Goal: Task Accomplishment & Management: Complete application form

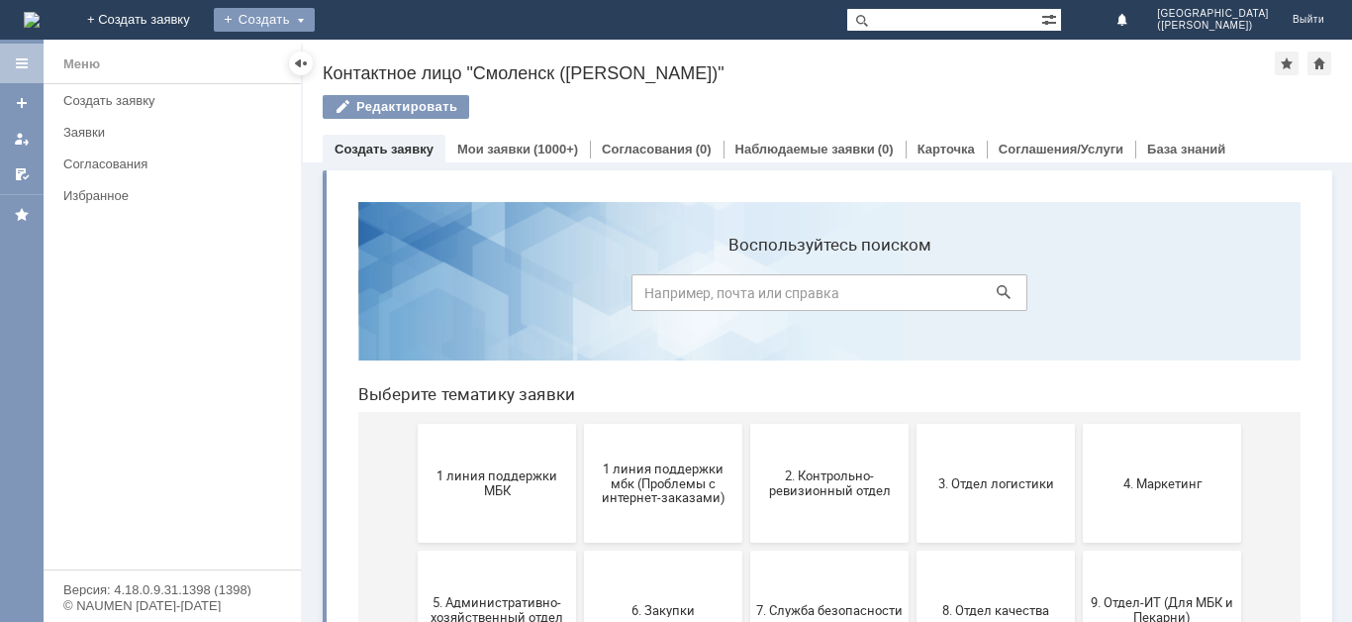
click at [315, 16] on div "Создать" at bounding box center [264, 20] width 101 height 24
click at [368, 63] on link "Заявка" at bounding box center [293, 60] width 150 height 24
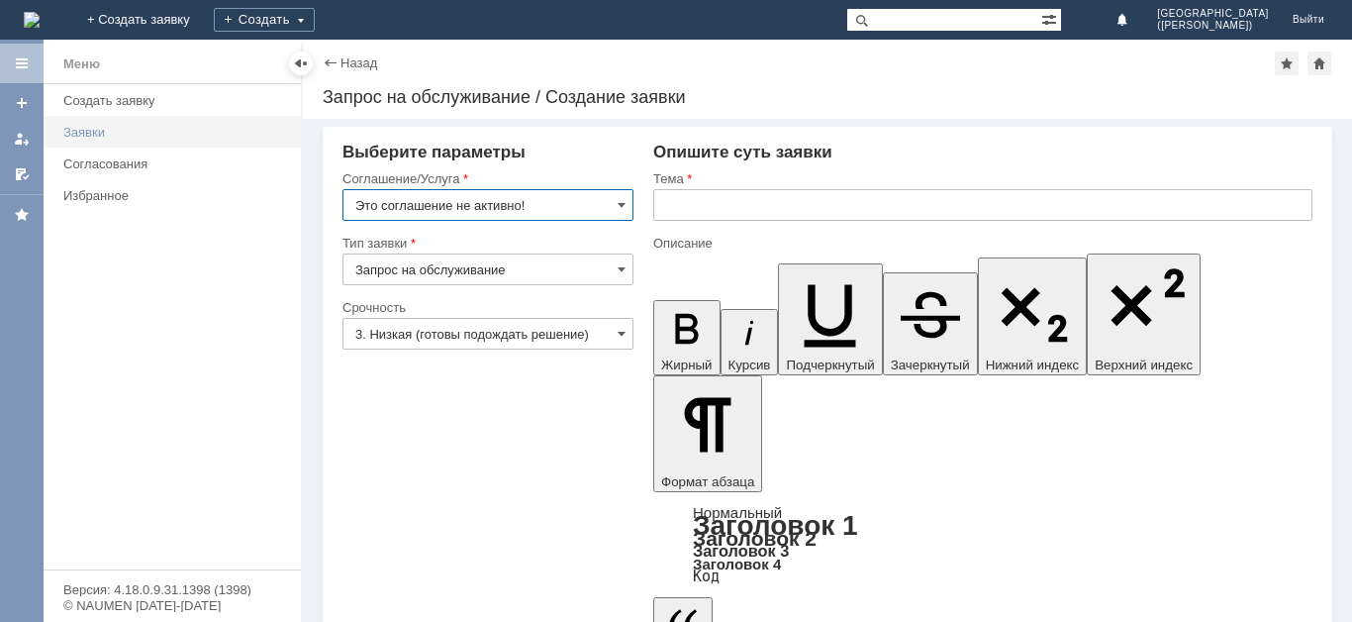
click at [82, 135] on div "Заявки" at bounding box center [176, 132] width 226 height 15
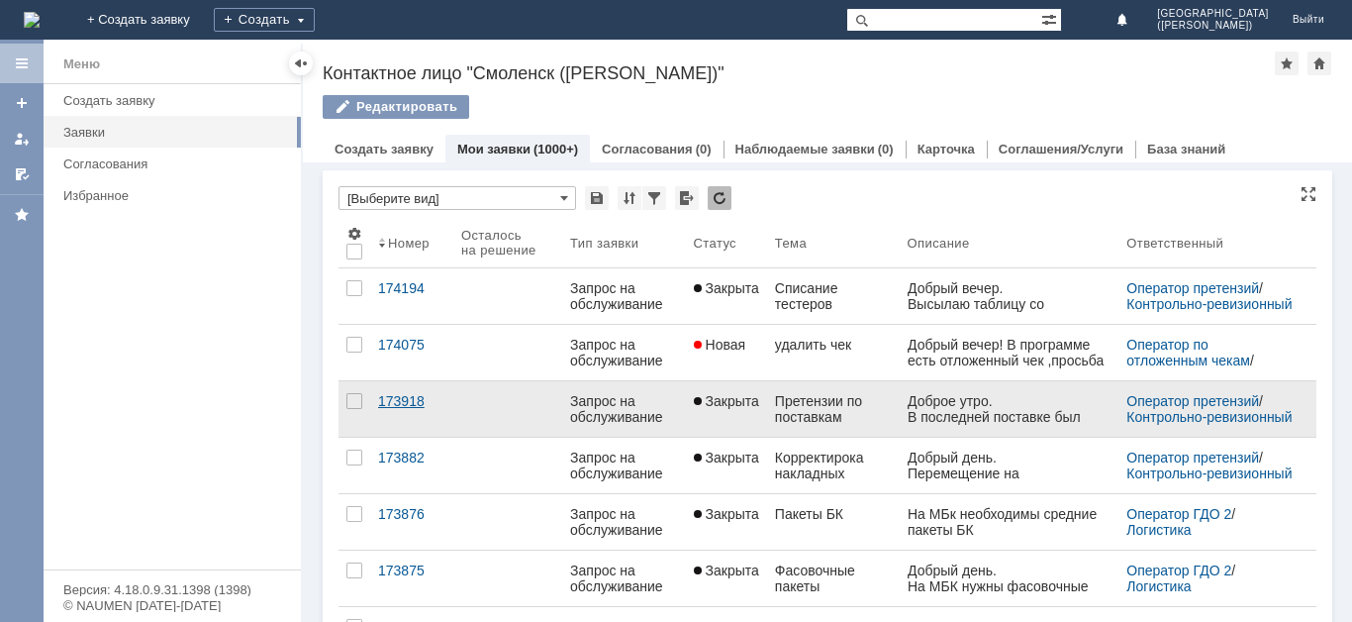
click at [417, 423] on link "173918" at bounding box center [411, 408] width 83 height 55
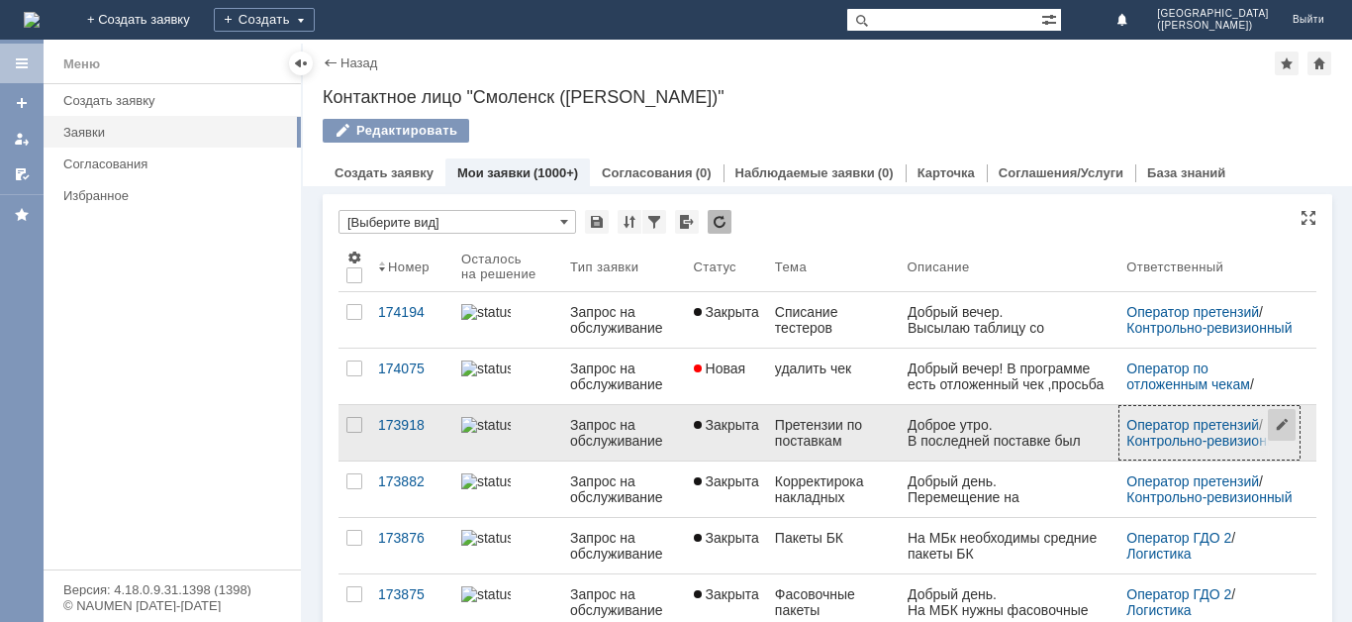
click at [1269, 435] on span at bounding box center [1285, 432] width 32 height 52
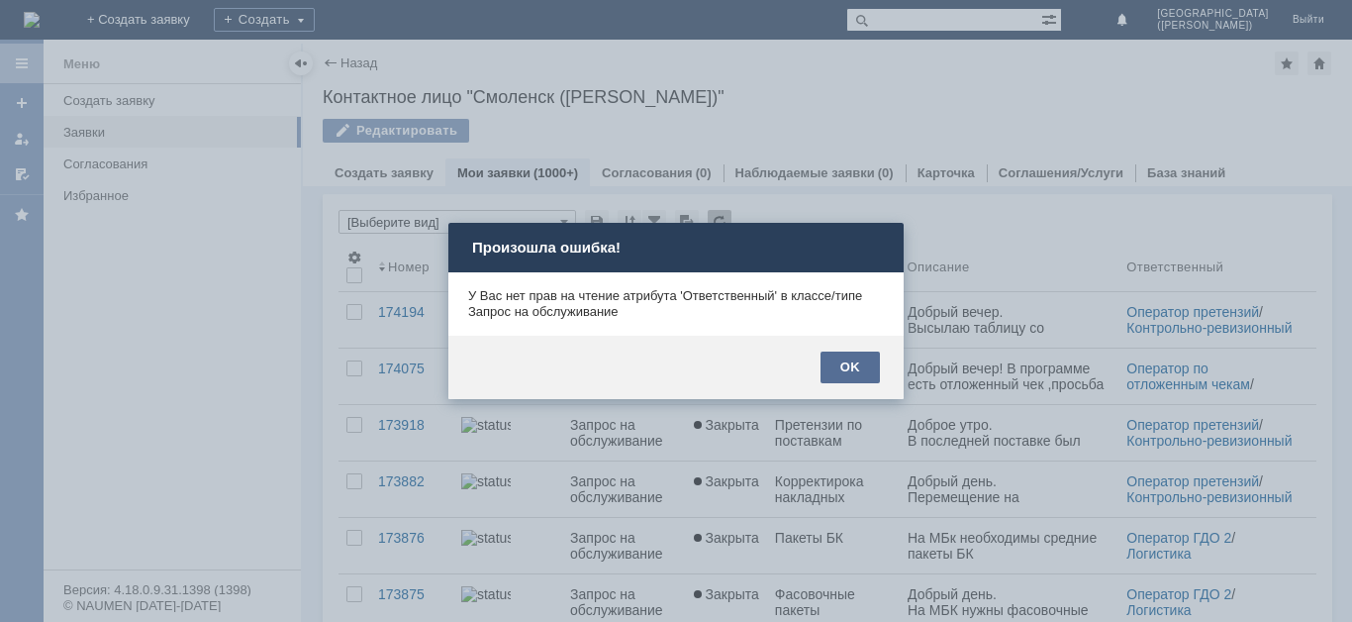
click at [864, 354] on div "OK" at bounding box center [850, 367] width 59 height 32
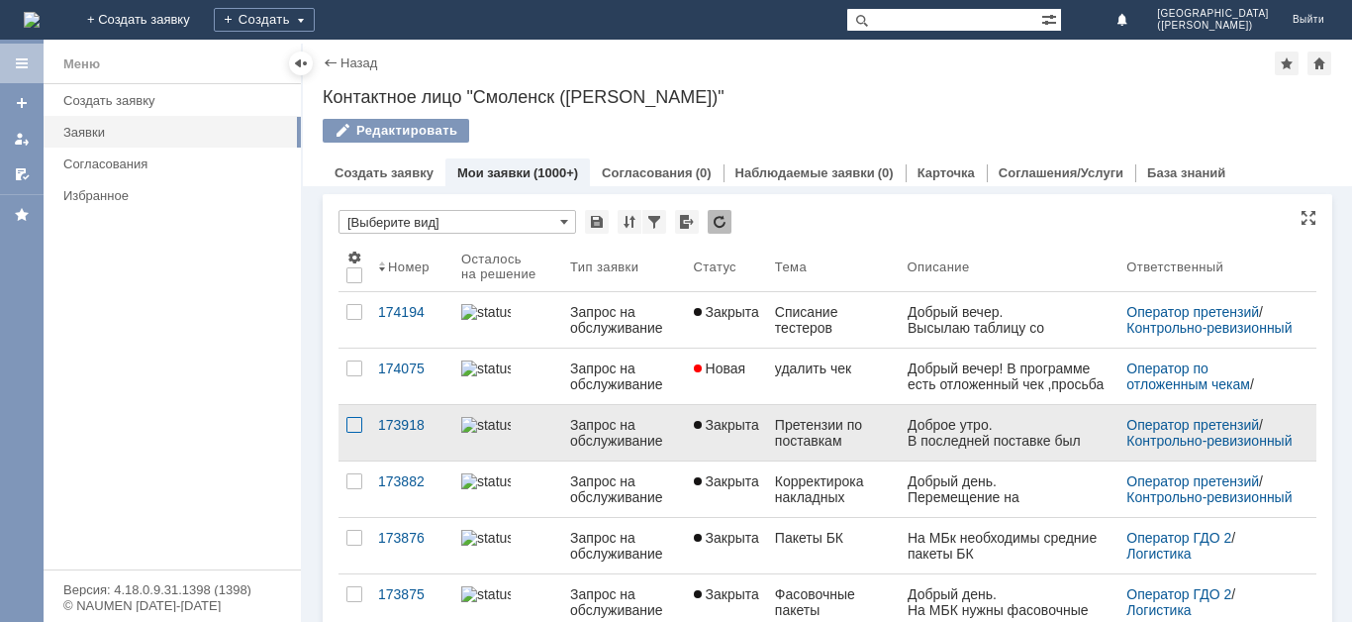
click at [358, 433] on div at bounding box center [354, 425] width 16 height 16
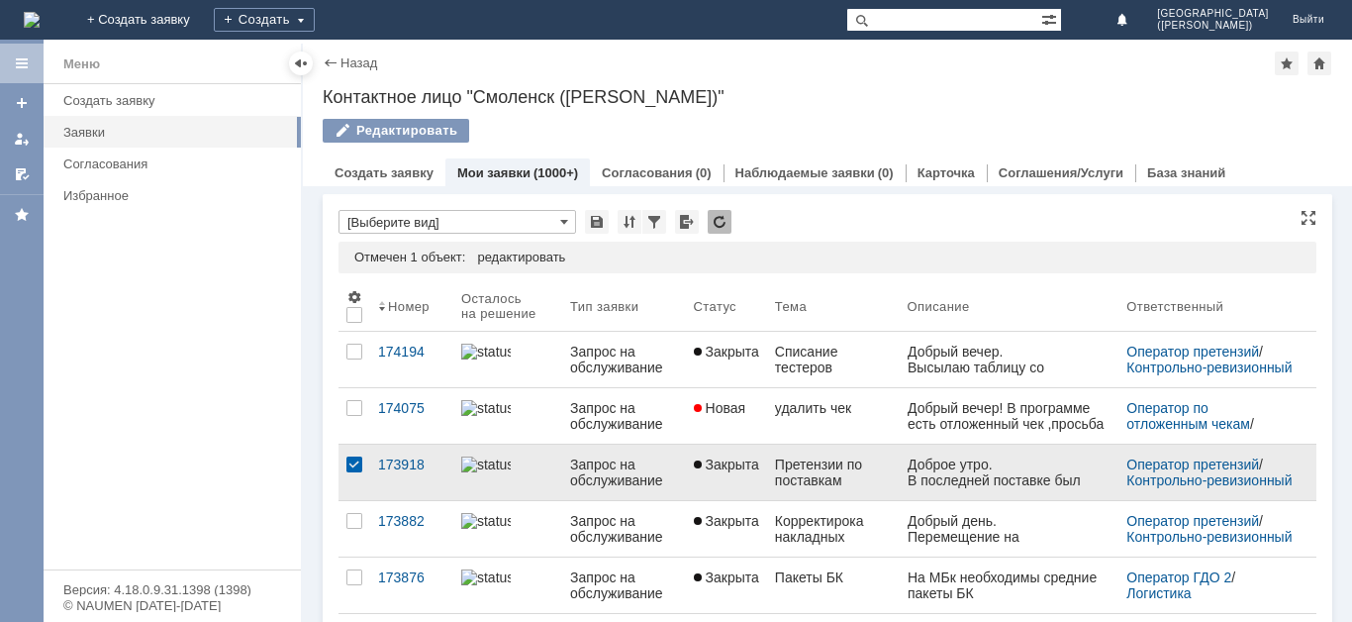
click at [347, 472] on div at bounding box center [354, 464] width 16 height 16
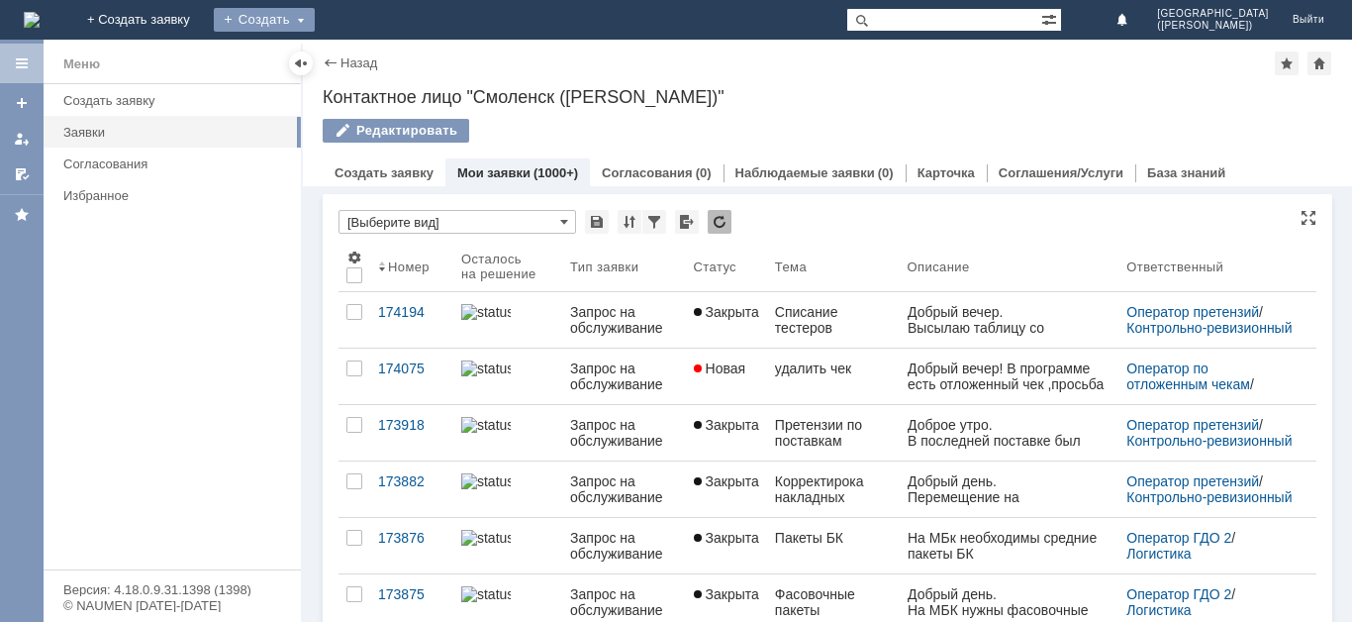
click at [315, 10] on div "Создать" at bounding box center [264, 20] width 101 height 24
click at [368, 64] on link "Заявка" at bounding box center [293, 60] width 150 height 24
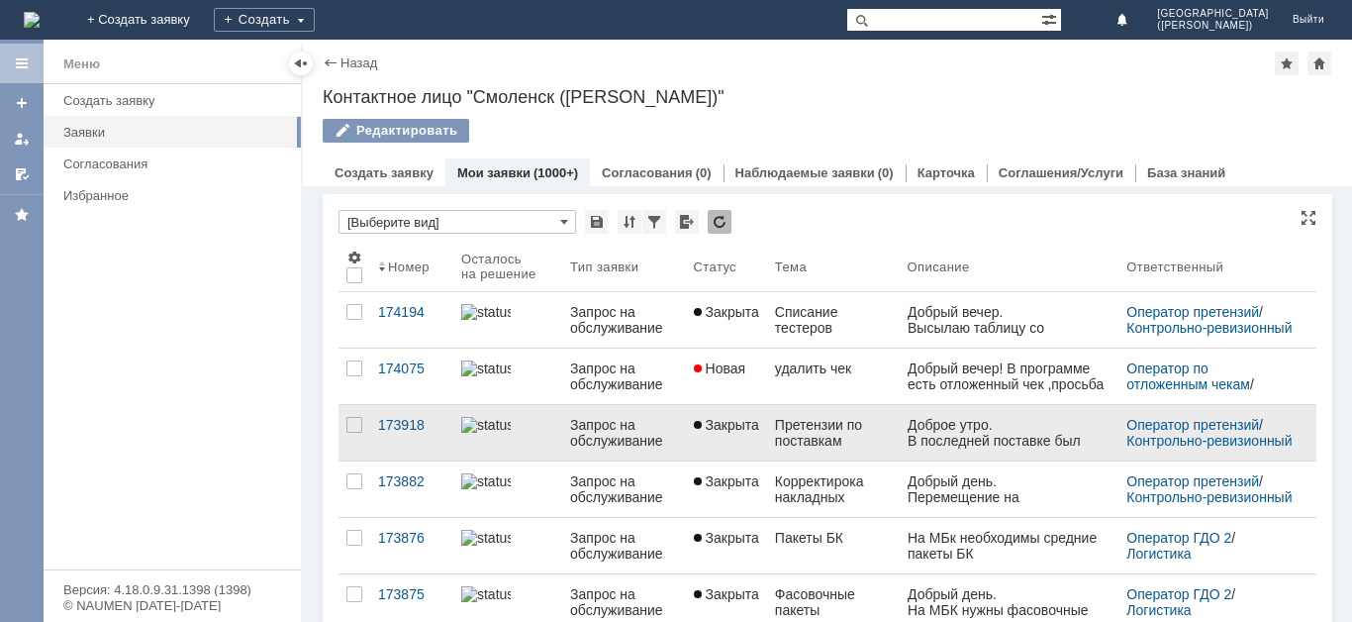
click at [694, 444] on link "Закрыта" at bounding box center [726, 432] width 81 height 55
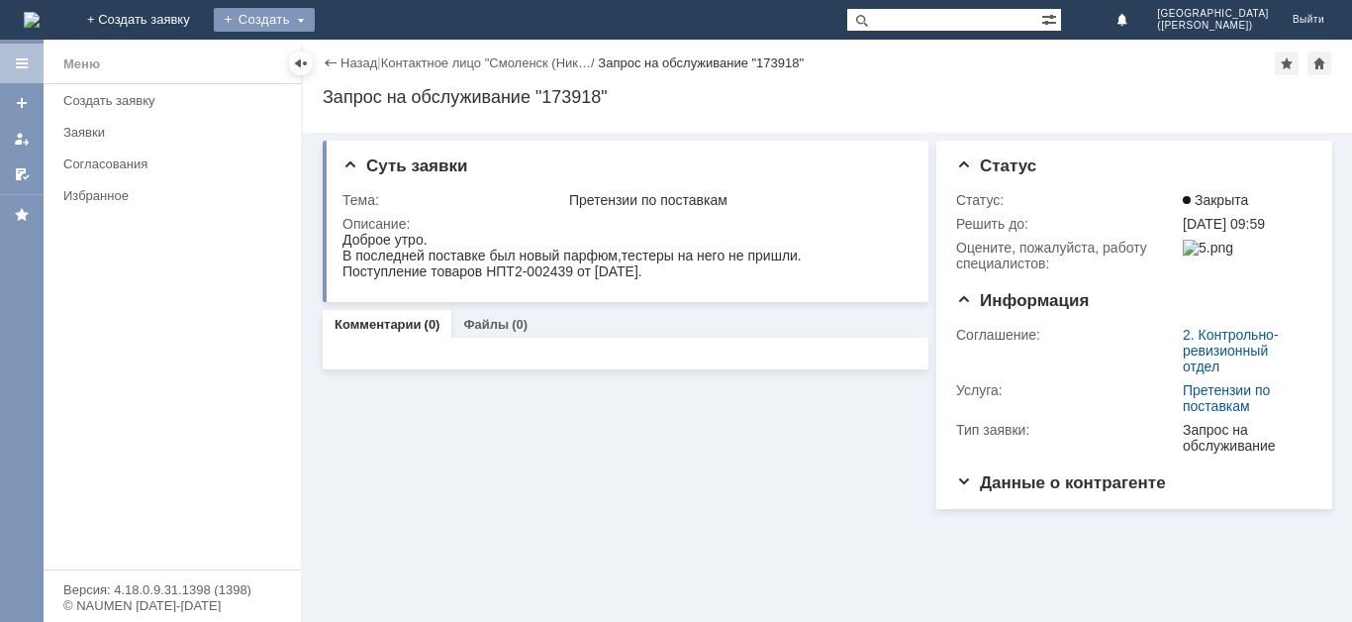
click at [315, 11] on div "Создать" at bounding box center [264, 20] width 101 height 24
click at [368, 51] on link "Заявка" at bounding box center [293, 60] width 150 height 24
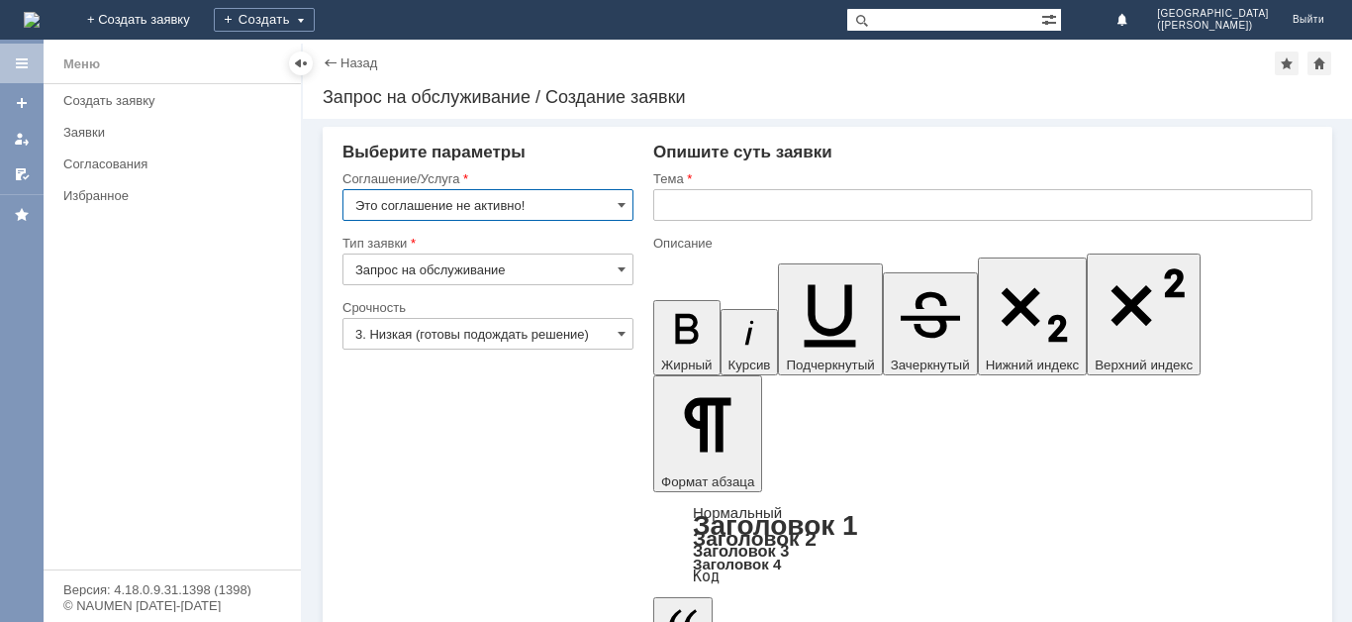
click at [571, 210] on input "Это соглашение не активно!" at bounding box center [488, 205] width 291 height 32
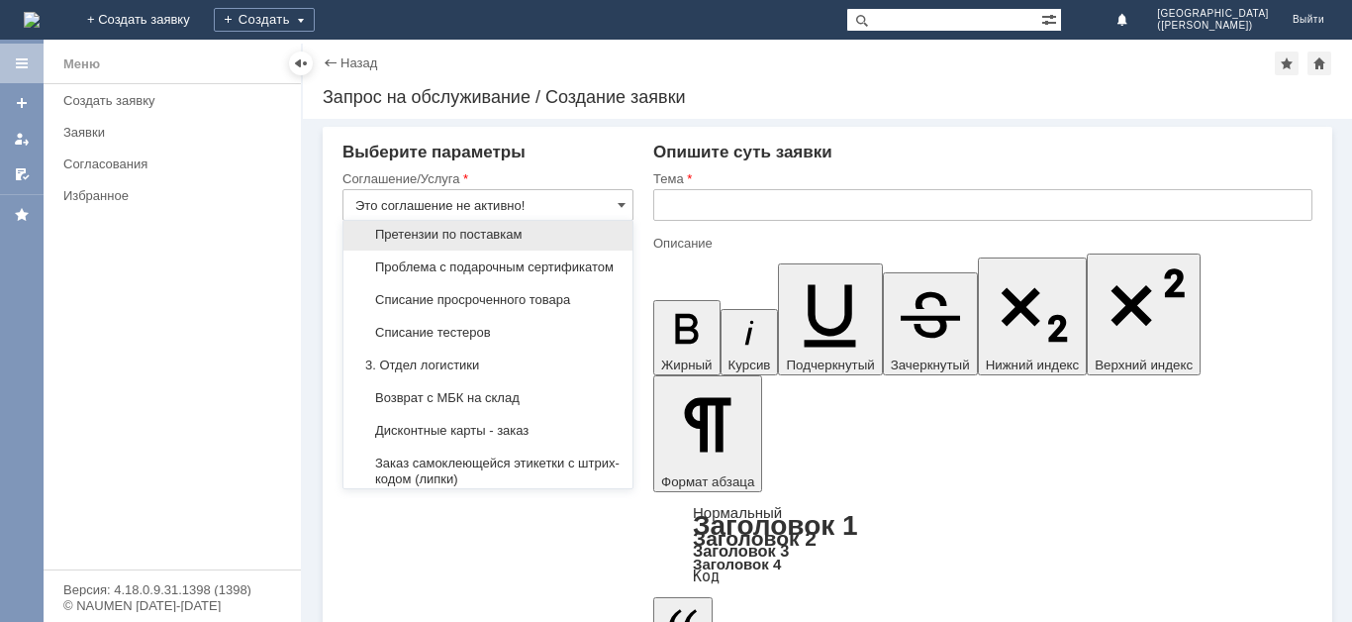
click at [524, 243] on span "Претензии по поставкам" at bounding box center [487, 235] width 265 height 16
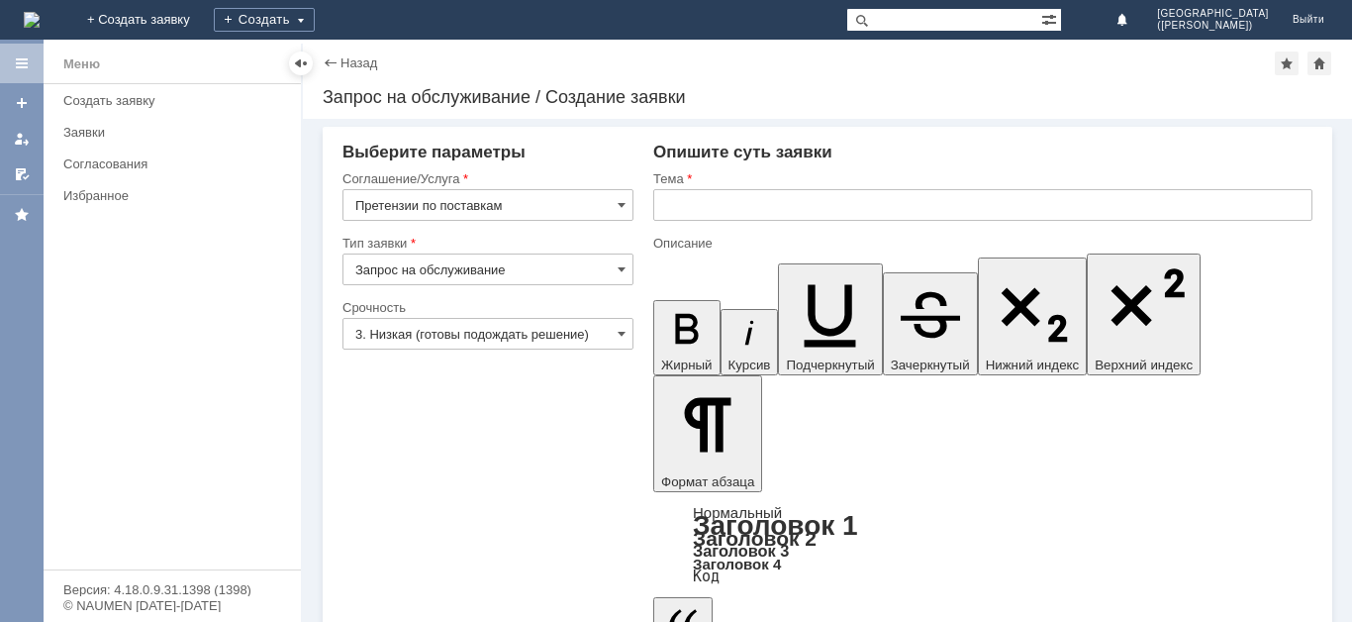
type input "Претензии по поставкам"
click at [519, 337] on input "3. Низкая (готовы подождать решение)" at bounding box center [488, 334] width 291 height 32
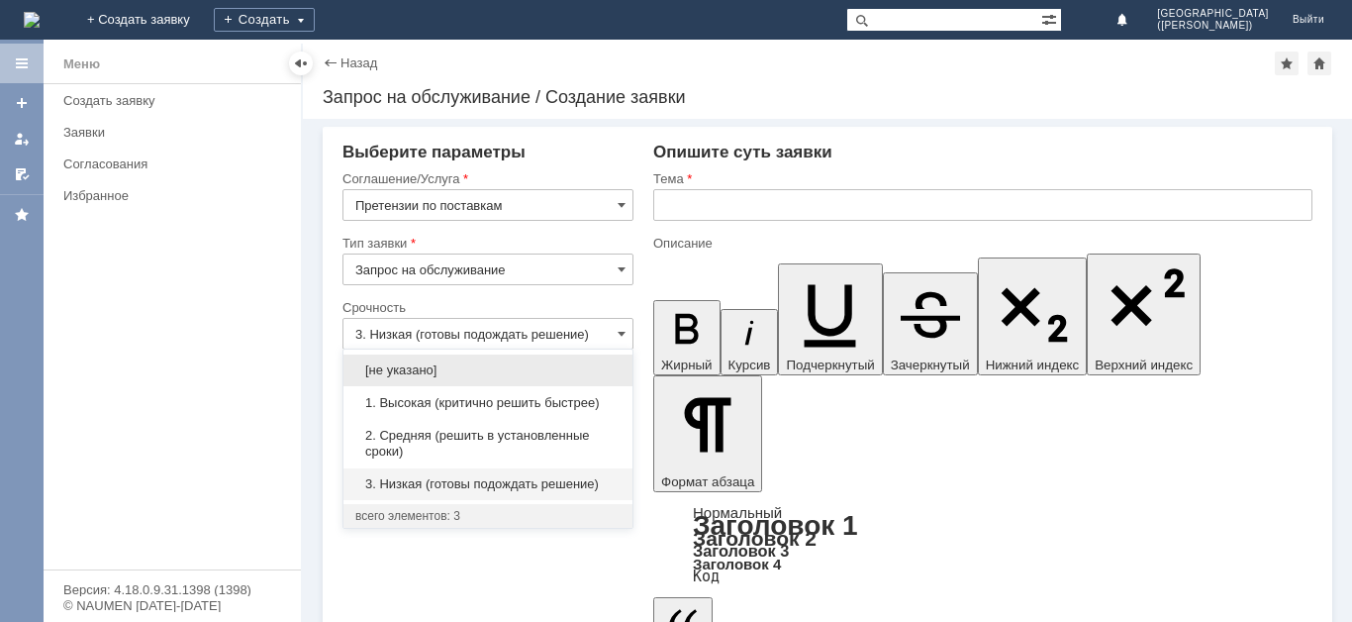
drag, startPoint x: 507, startPoint y: 399, endPoint x: 722, endPoint y: 260, distance: 255.6
click at [509, 399] on span "1. Высокая (критично решить быстрее)" at bounding box center [487, 403] width 265 height 16
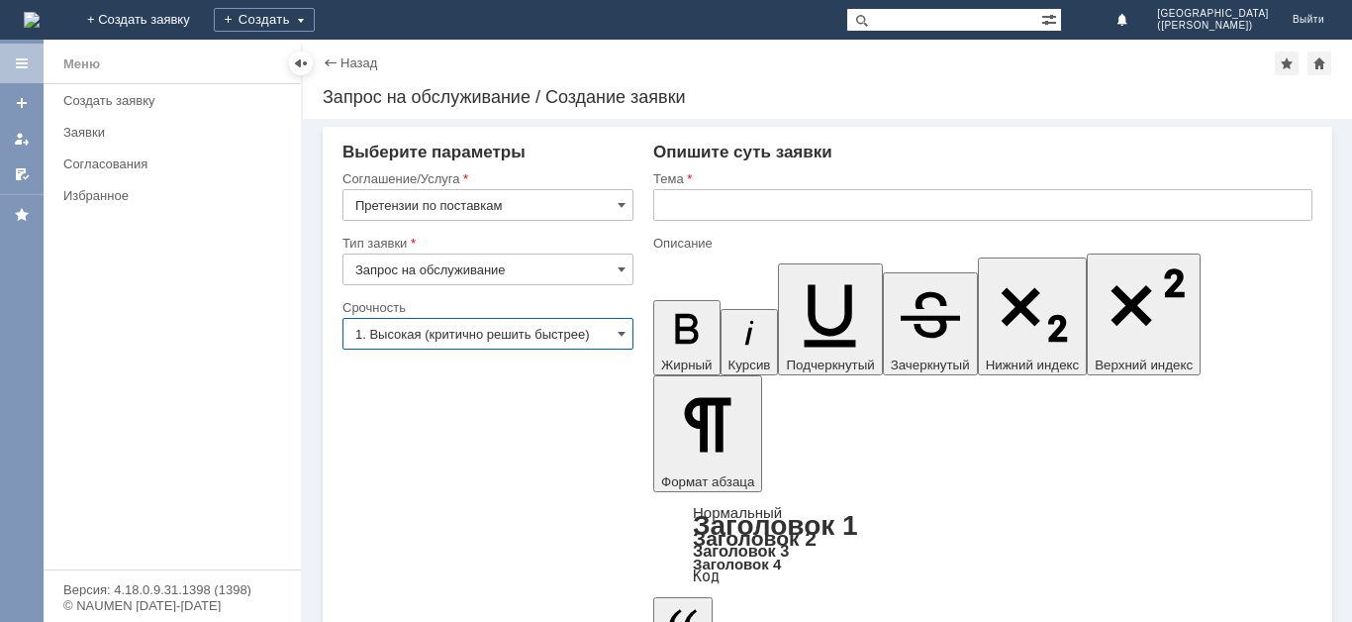
type input "1. Высокая (критично решить быстрее)"
click at [790, 172] on div "Тема" at bounding box center [980, 178] width 655 height 13
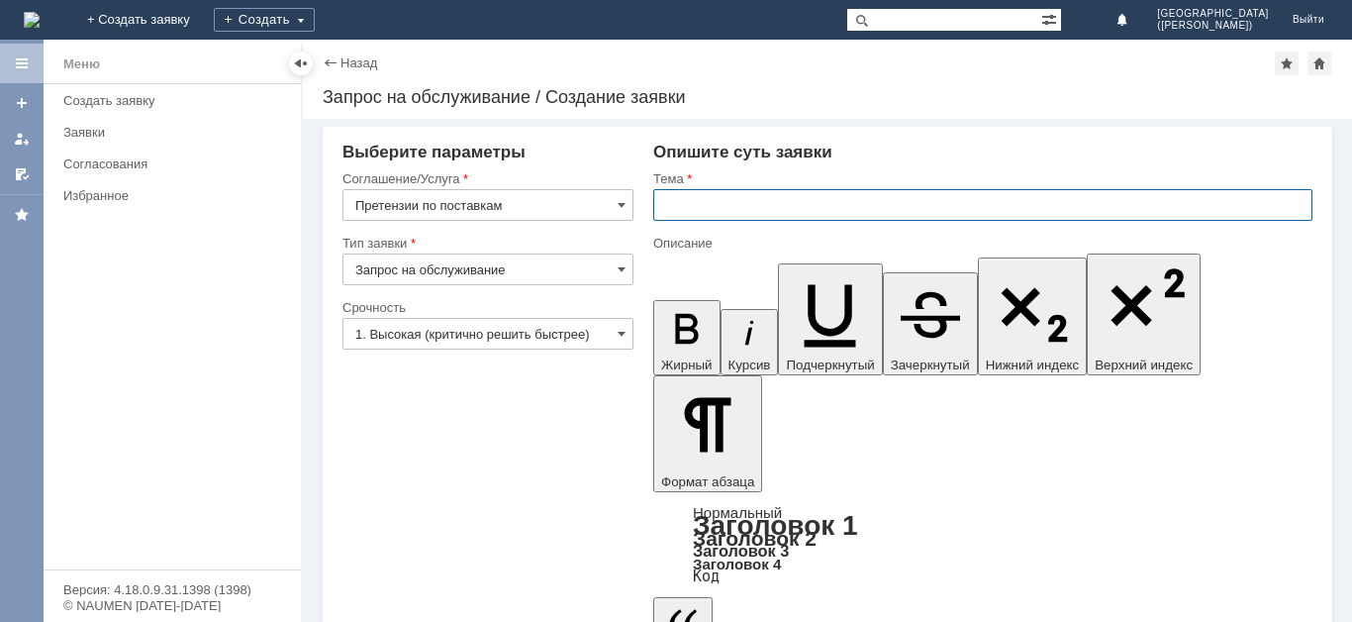
click at [791, 189] on input "text" at bounding box center [982, 205] width 659 height 32
type input "Претензии по поставкам"
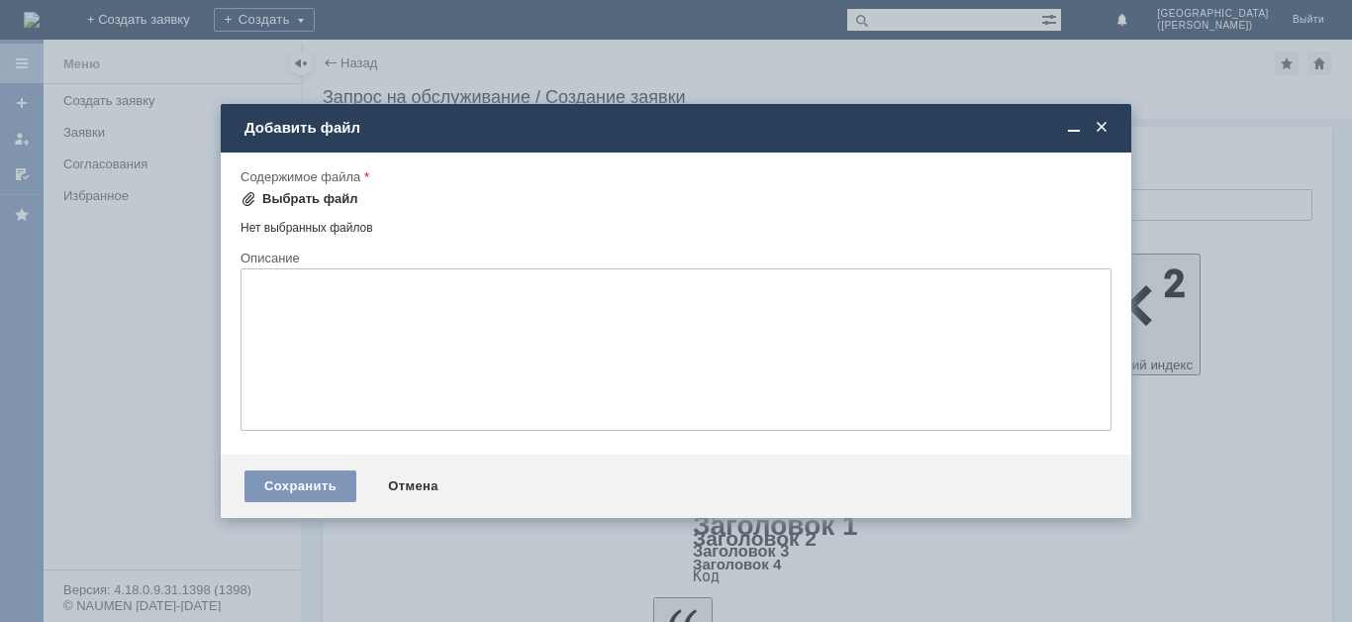
click at [319, 197] on div "Выбрать файл" at bounding box center [310, 199] width 96 height 16
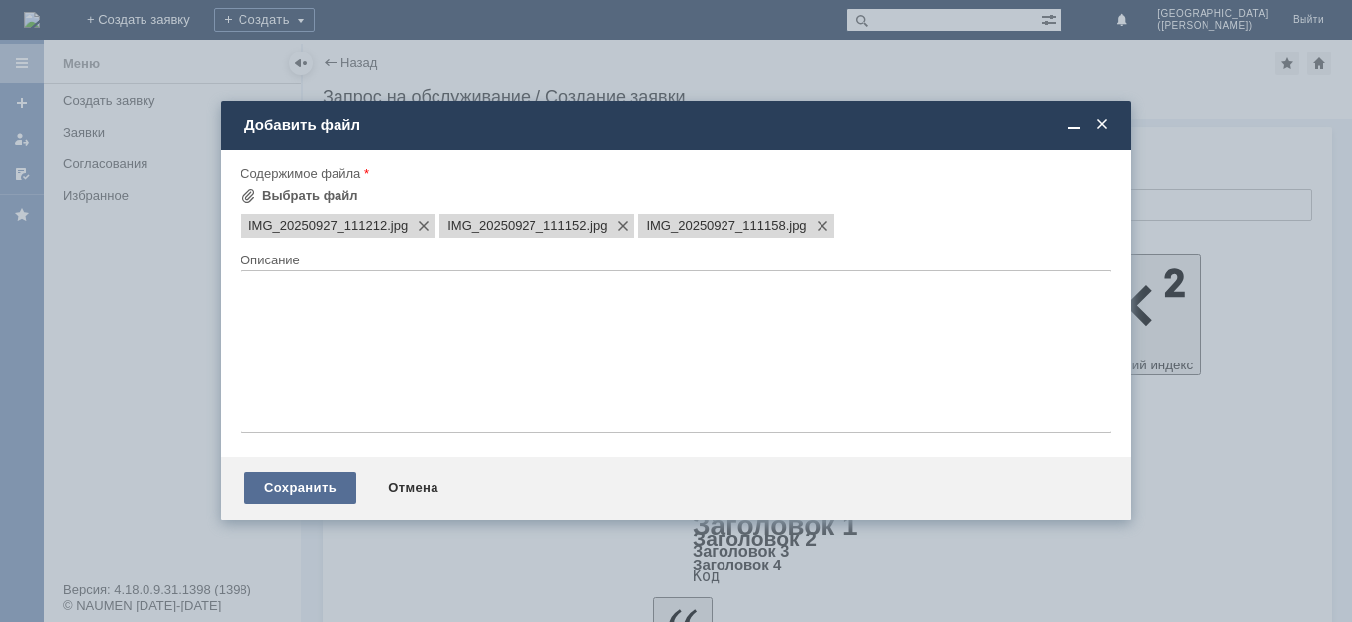
click at [274, 486] on div "Сохранить" at bounding box center [301, 488] width 112 height 32
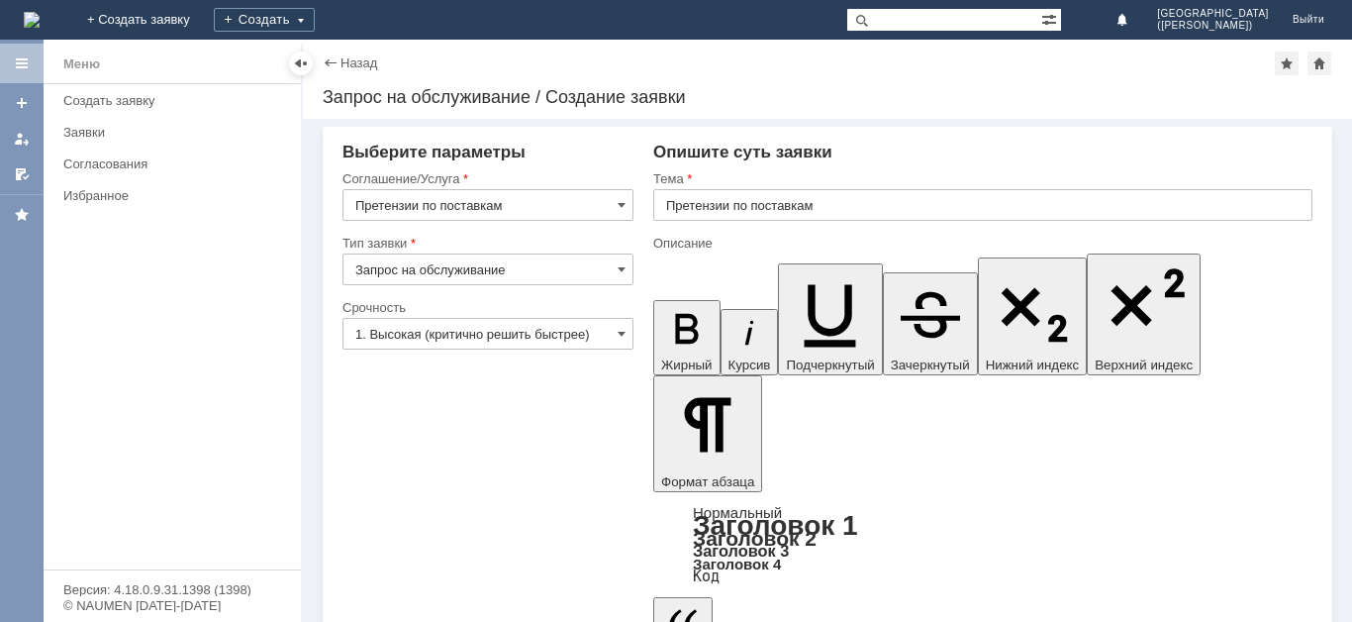
click at [133, 148] on link "Согласования" at bounding box center [176, 163] width 242 height 31
click at [135, 117] on link "Заявки" at bounding box center [176, 132] width 242 height 31
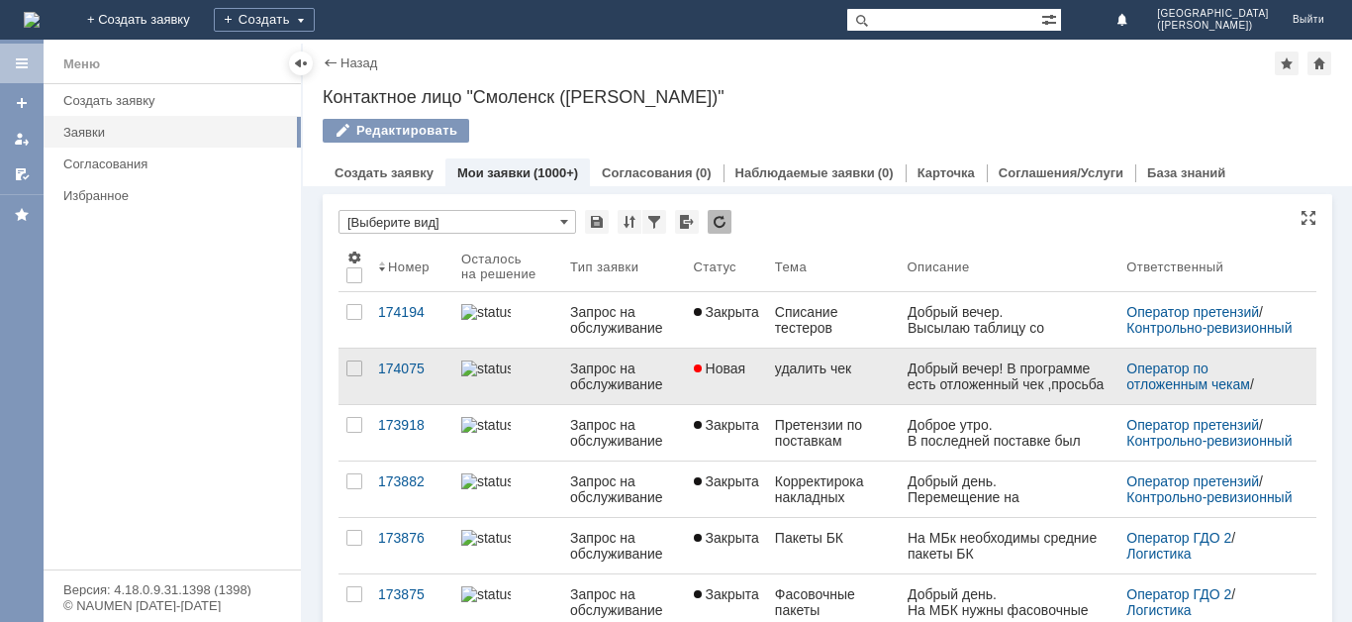
click at [349, 448] on div at bounding box center [355, 432] width 32 height 55
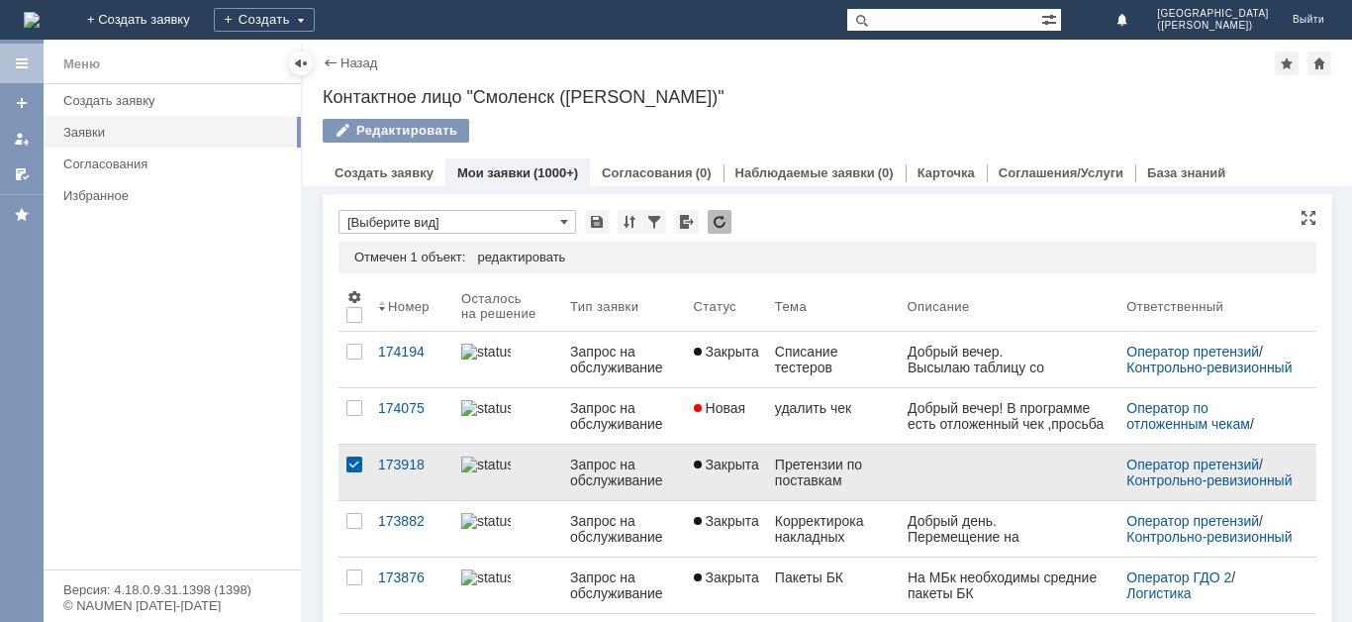
click at [349, 472] on div at bounding box center [354, 464] width 16 height 16
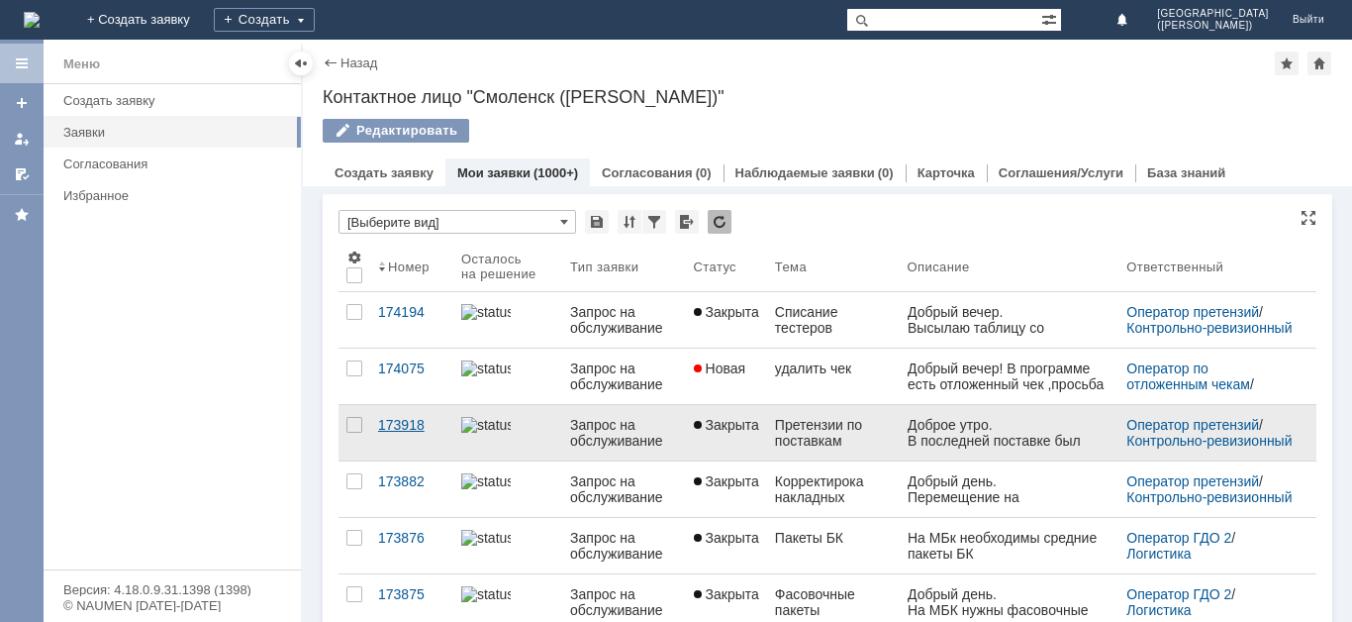
click at [406, 433] on div "173918" at bounding box center [411, 425] width 67 height 16
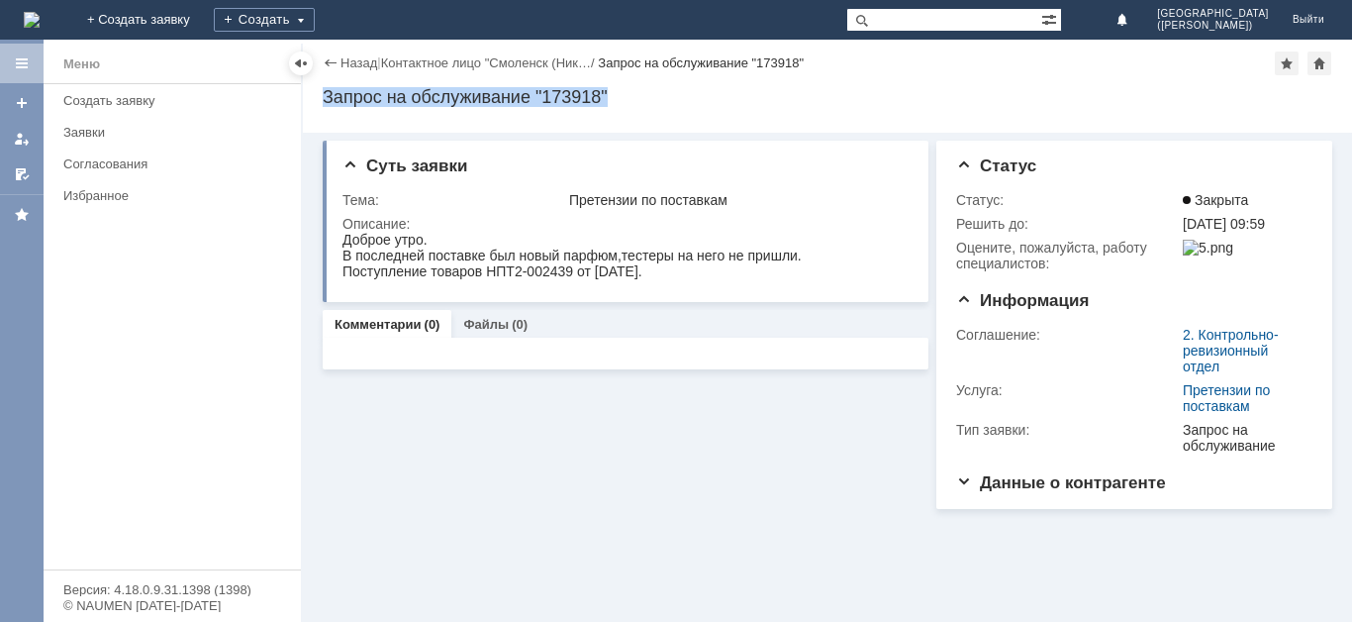
drag, startPoint x: 617, startPoint y: 98, endPoint x: 308, endPoint y: 100, distance: 308.9
click at [308, 100] on div "Назад | Контактное лицо "Смоленск (Ник… / Запрос на обслуживание "173918" Запро…" at bounding box center [827, 86] width 1049 height 93
copy div "Запрос на обслуживание "173918""
click at [315, 24] on div "Создать" at bounding box center [264, 20] width 101 height 24
click at [368, 60] on link "Заявка" at bounding box center [293, 60] width 150 height 24
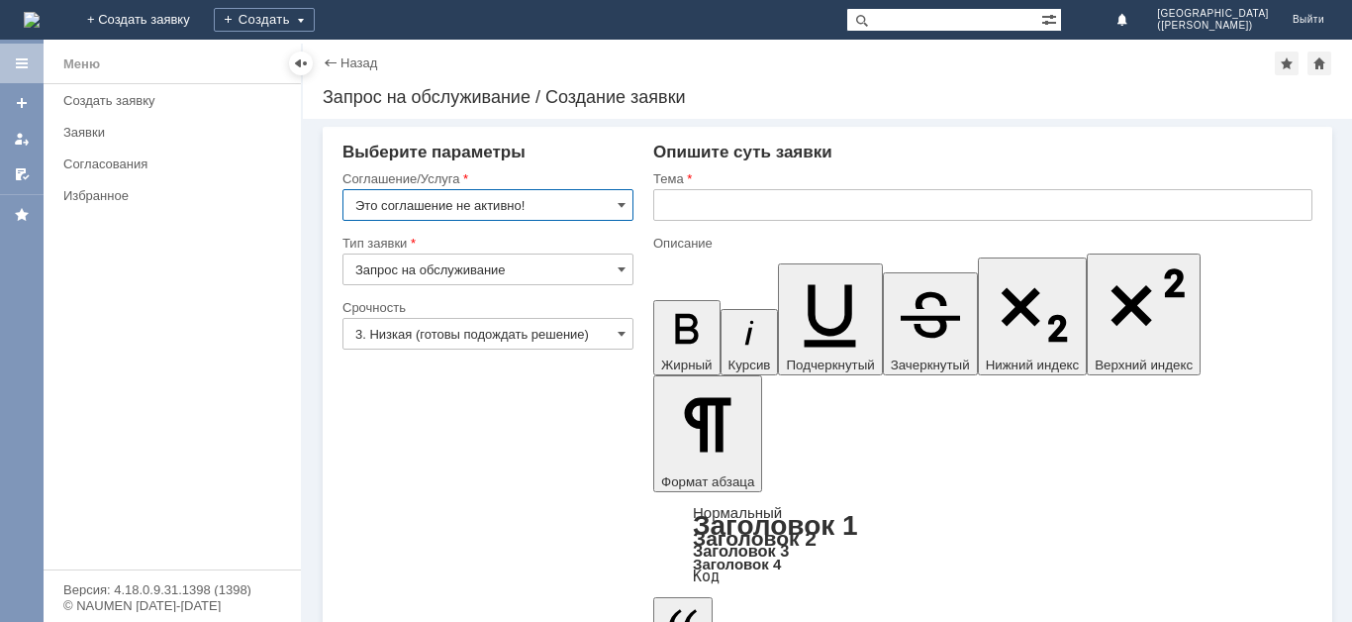
click at [472, 215] on input "Это соглашение не активно!" at bounding box center [488, 205] width 291 height 32
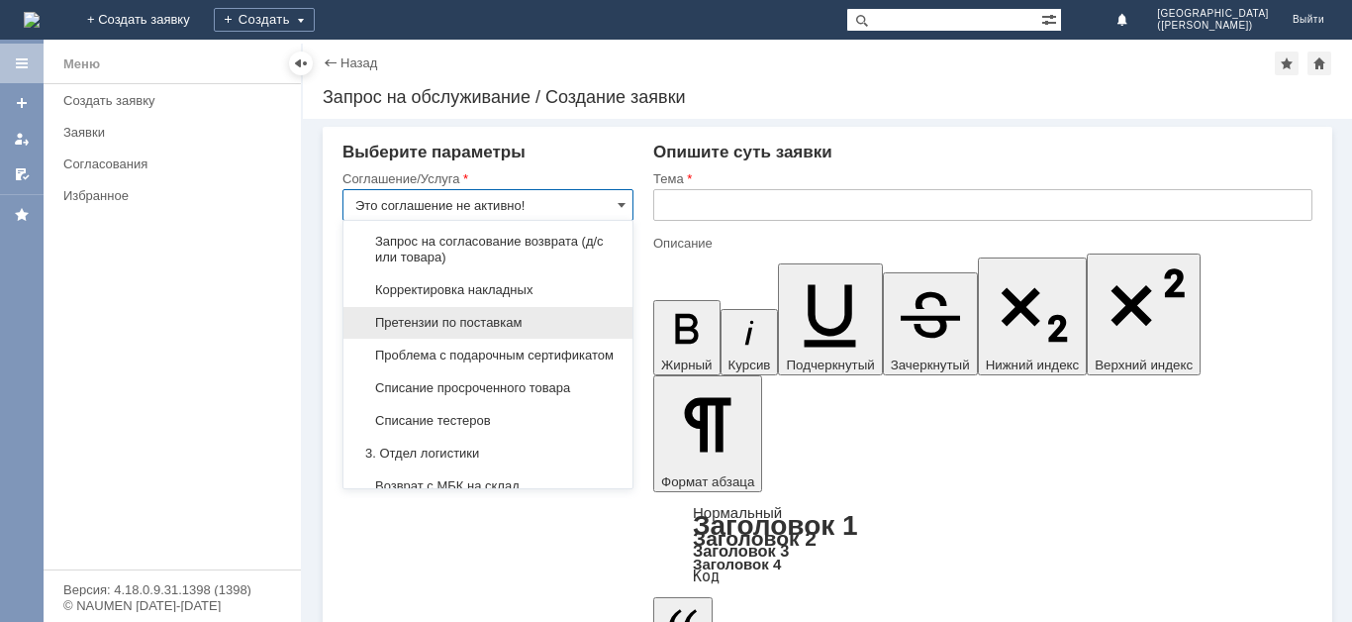
scroll to position [345, 0]
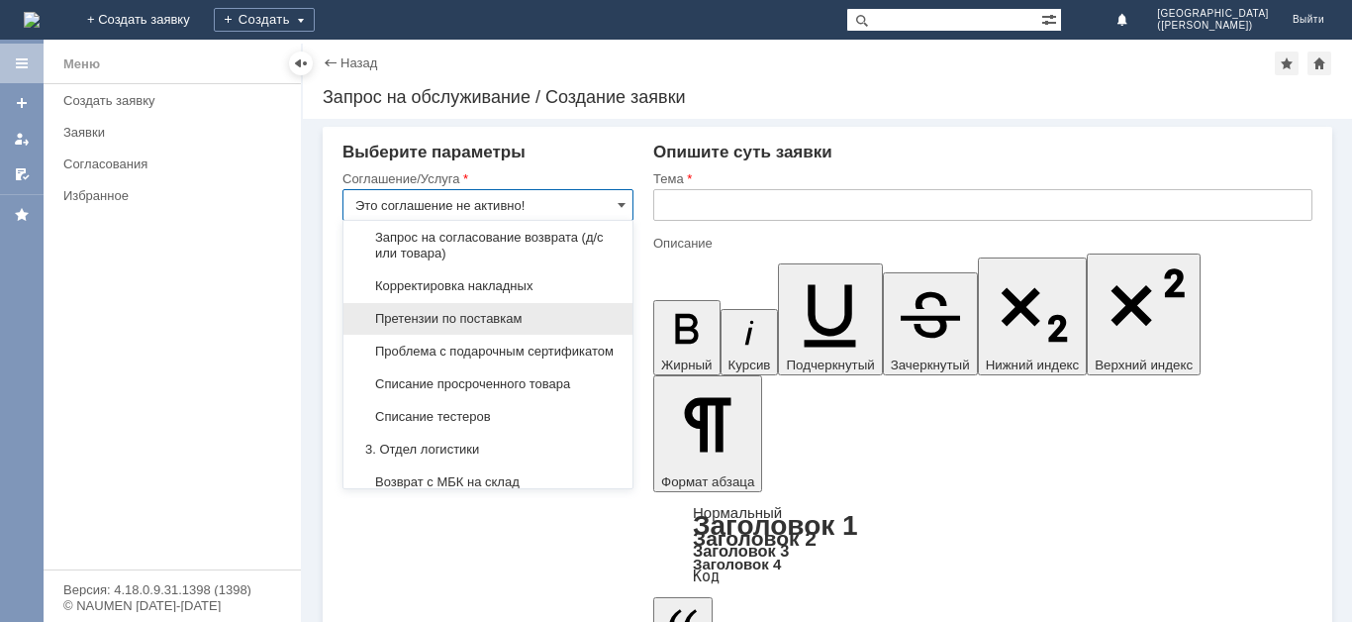
click at [523, 327] on span "Претензии по поставкам" at bounding box center [487, 319] width 265 height 16
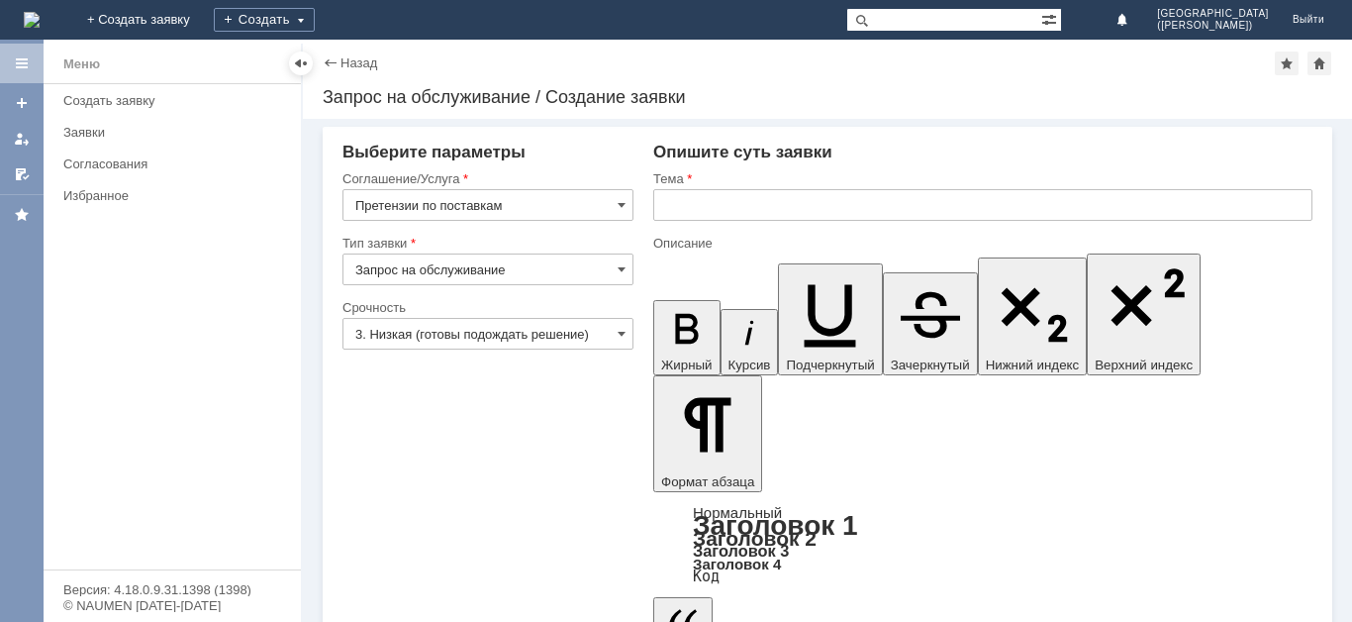
type input "Претензии по поставкам"
click at [505, 327] on input "3. Низкая (готовы подождать решение)" at bounding box center [488, 334] width 291 height 32
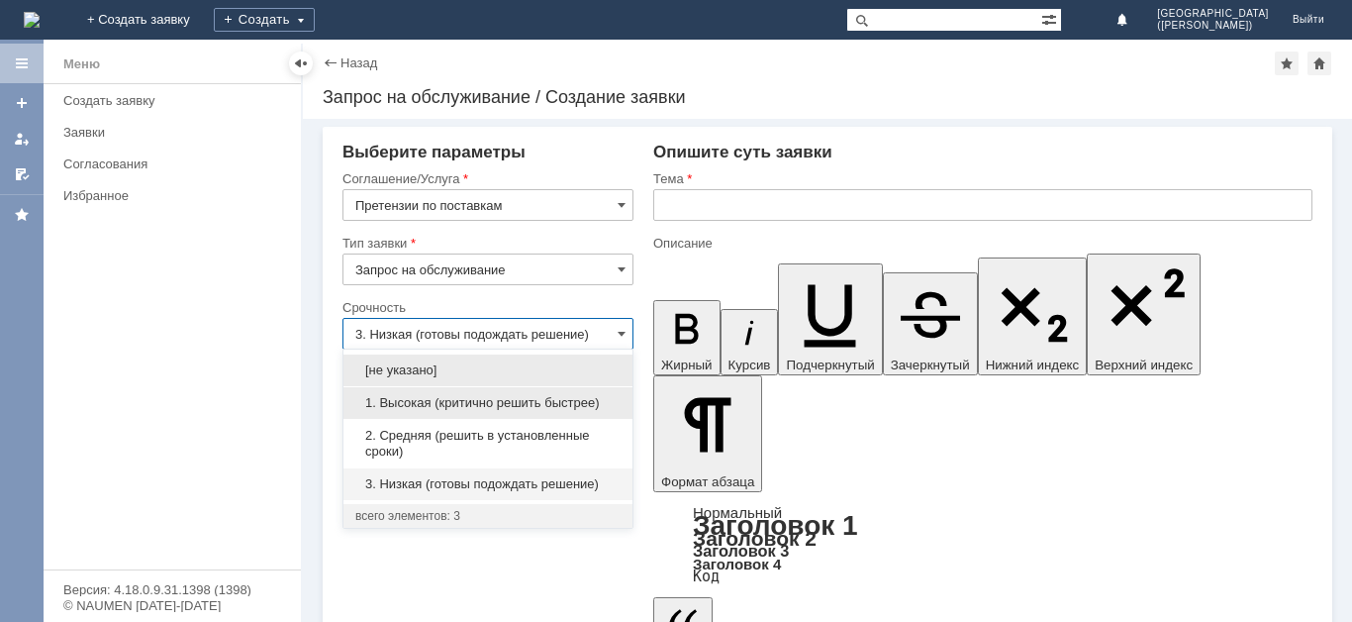
click at [487, 392] on div "1. Высокая (критично решить быстрее)" at bounding box center [487, 403] width 289 height 32
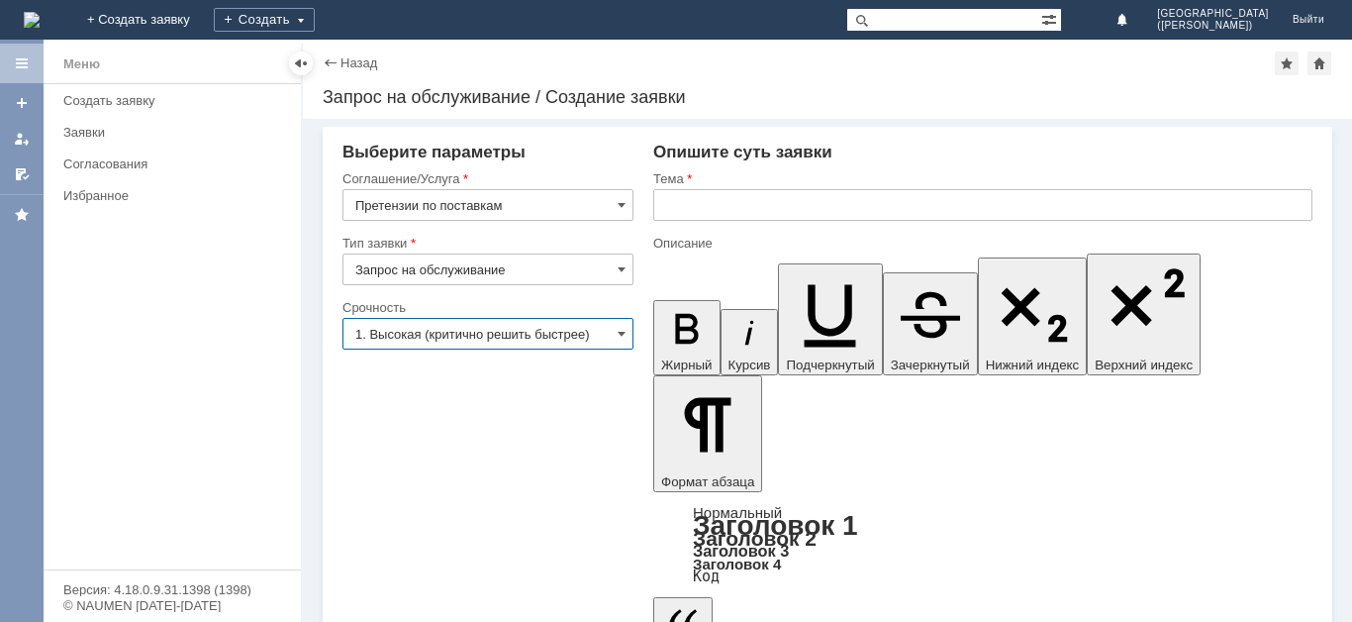
click at [842, 197] on input "text" at bounding box center [982, 205] width 659 height 32
type input "1. Высокая (критично решить быстрее)"
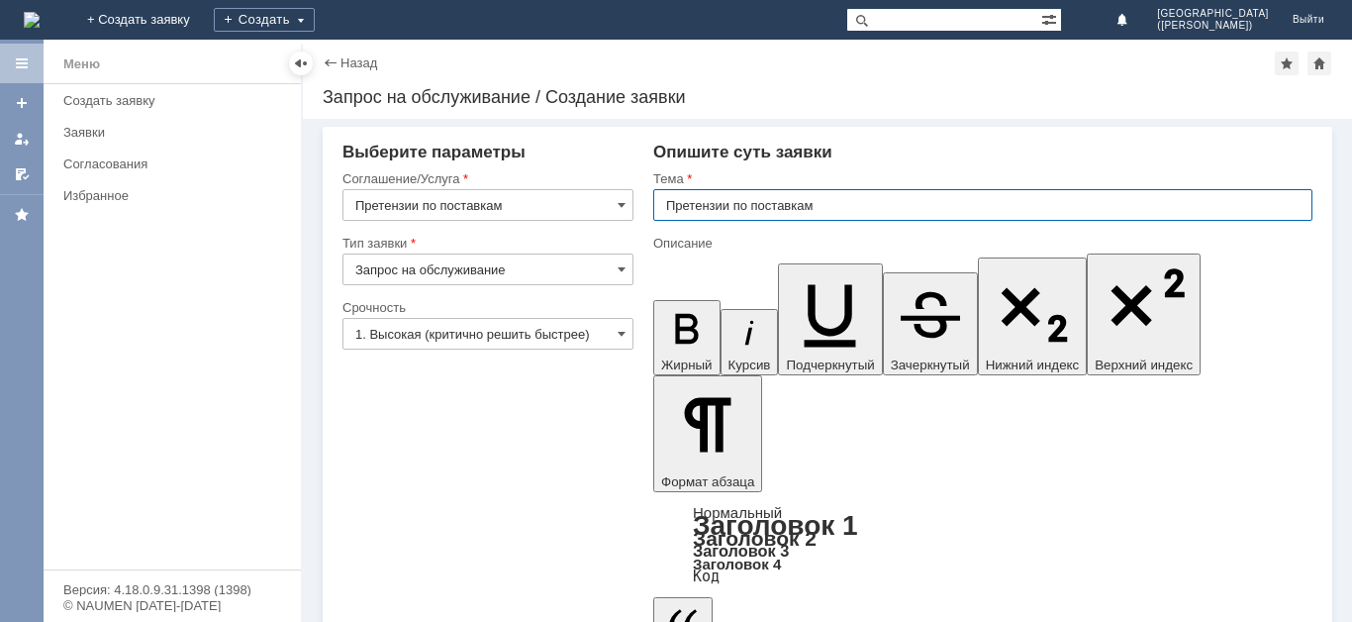
type input "Претензии по поставкам"
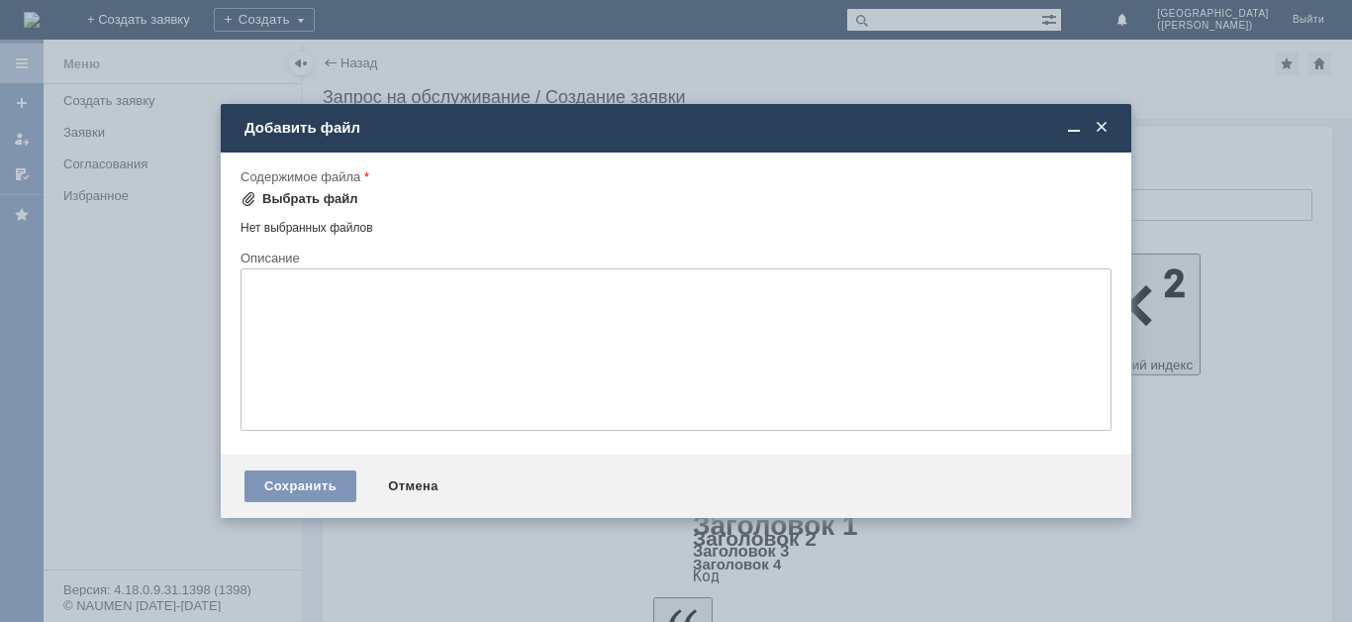
click at [328, 200] on div "Выбрать файл" at bounding box center [310, 199] width 96 height 16
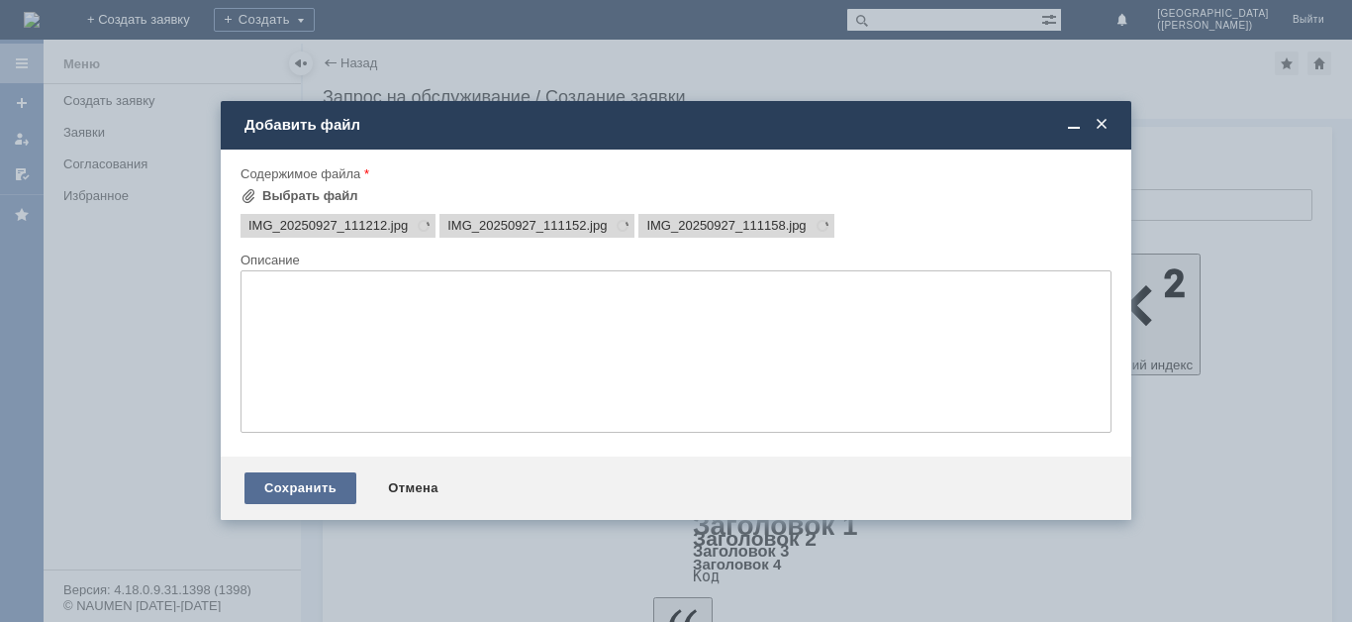
scroll to position [0, 0]
click at [286, 485] on div "Сохранить" at bounding box center [301, 488] width 112 height 32
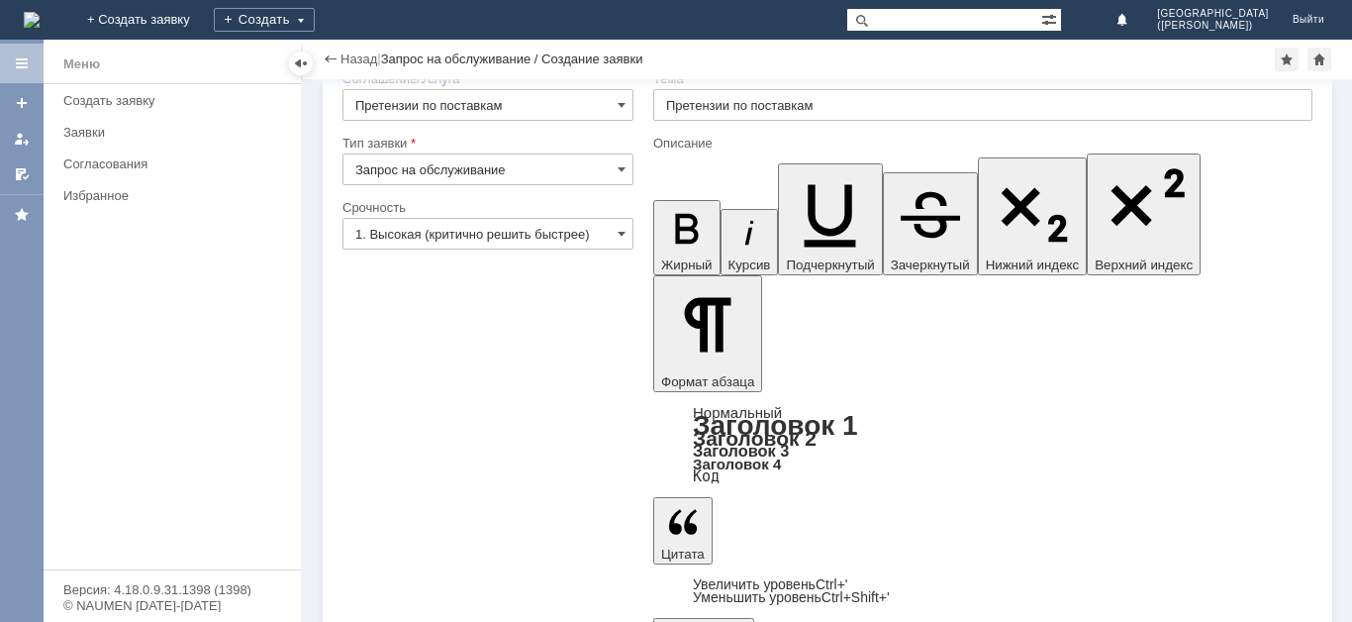
scroll to position [72, 0]
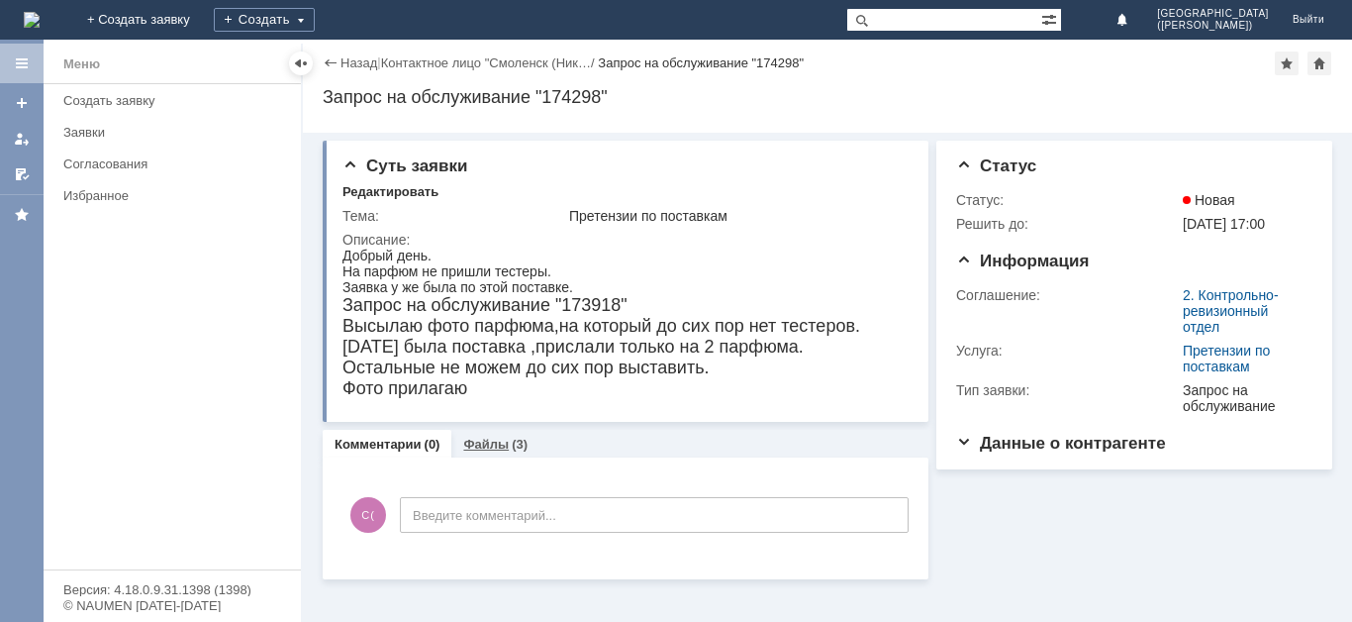
click at [505, 442] on div "Файлы (3)" at bounding box center [495, 444] width 64 height 13
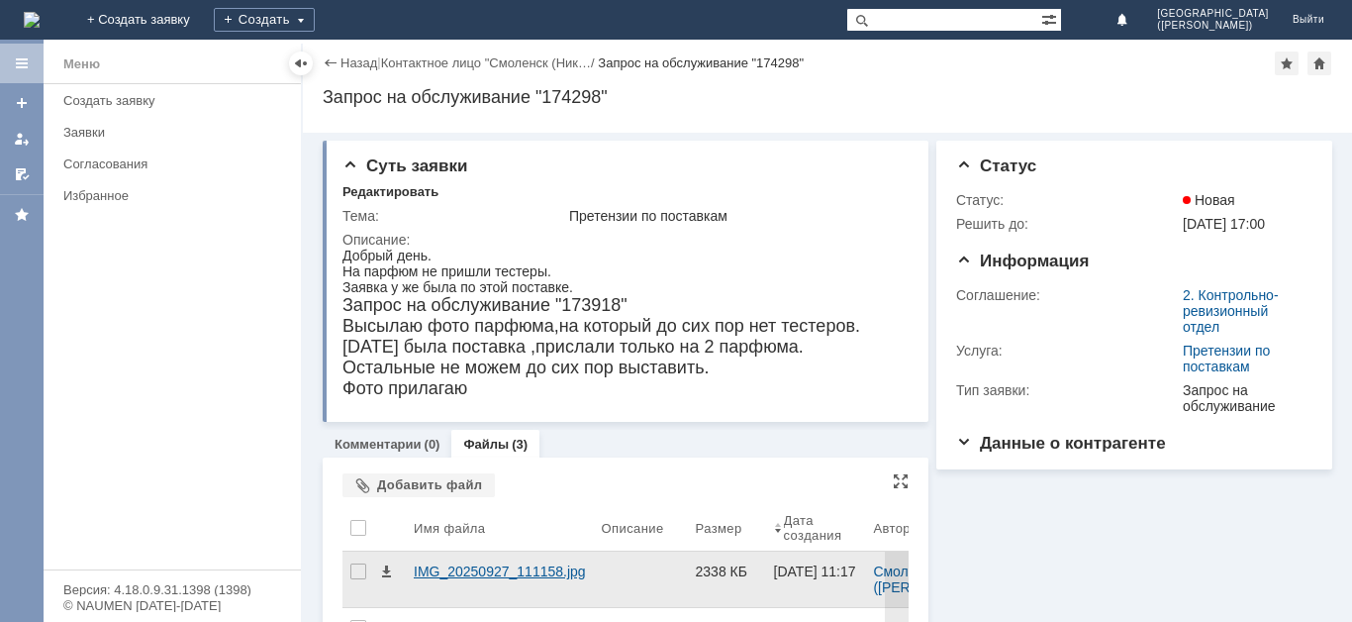
click at [468, 567] on div "IMG_20250927_111158.jpg" at bounding box center [500, 571] width 172 height 16
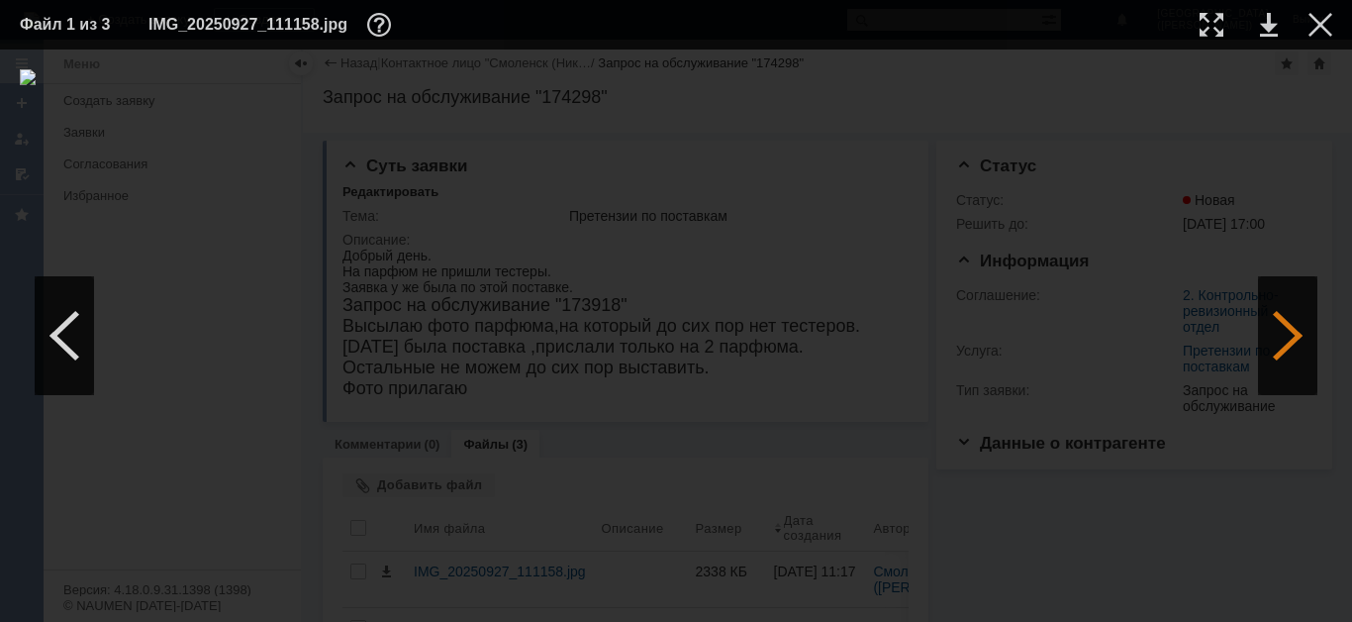
click at [1307, 328] on div at bounding box center [1287, 335] width 59 height 119
click at [1325, 5] on table "Файл 3 из 3 IMG_20250927_111212.jpg" at bounding box center [676, 24] width 1352 height 49
click at [1326, 12] on td at bounding box center [1305, 25] width 54 height 30
